Goal: Information Seeking & Learning: Learn about a topic

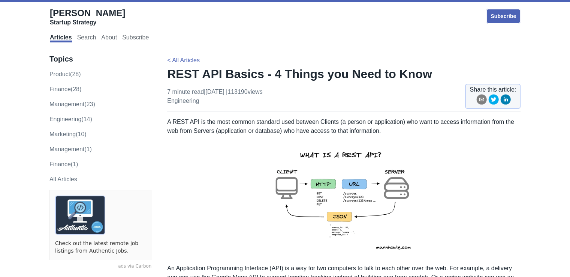
scroll to position [250, 0]
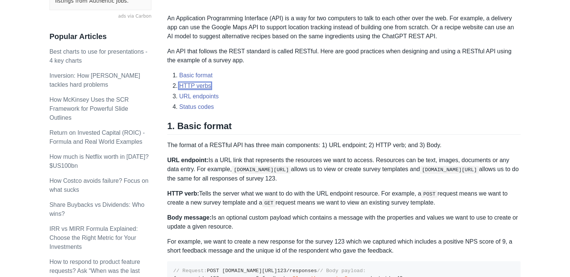
click at [203, 82] on link "HTTP verbs" at bounding box center [195, 85] width 32 height 6
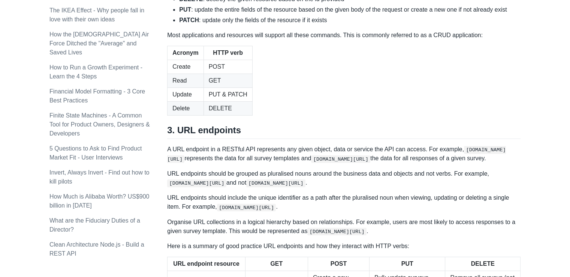
scroll to position [875, 0]
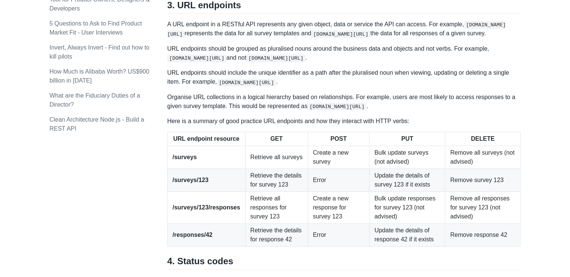
drag, startPoint x: 273, startPoint y: 102, endPoint x: 208, endPoint y: 42, distance: 88.6
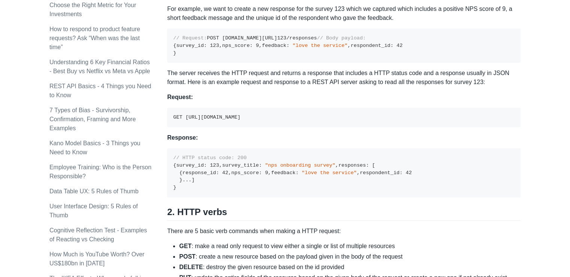
scroll to position [0, 0]
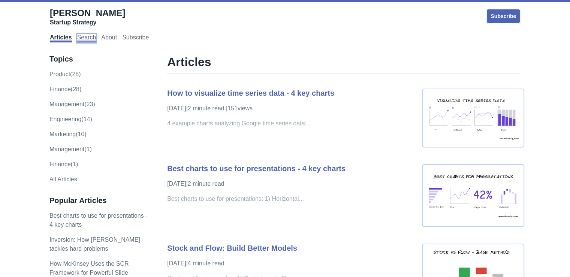
click at [89, 36] on link "Search" at bounding box center [86, 38] width 19 height 8
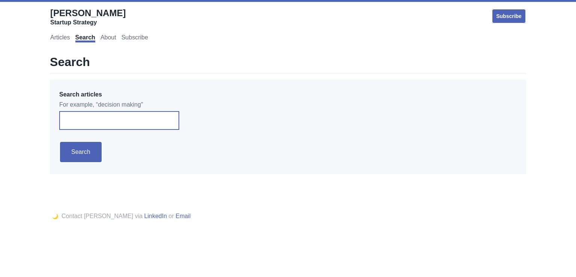
click at [117, 116] on input "Search articles" at bounding box center [119, 120] width 120 height 19
type input "rest"
click at [59, 141] on input "Search" at bounding box center [80, 152] width 43 height 22
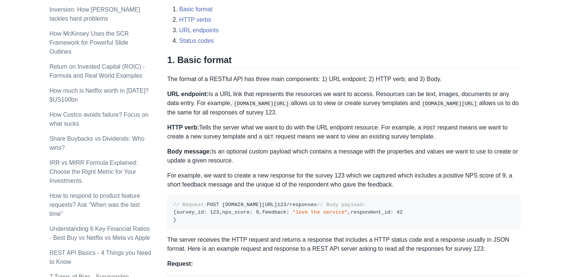
scroll to position [125, 0]
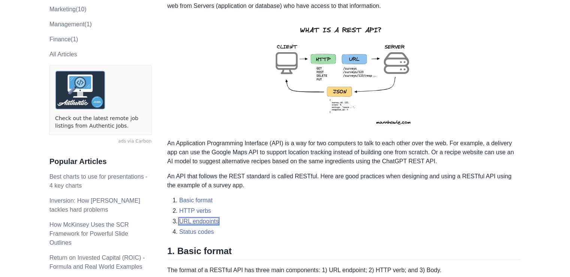
click at [198, 222] on link "URL endpoints" at bounding box center [198, 221] width 39 height 6
